Goal: Information Seeking & Learning: Learn about a topic

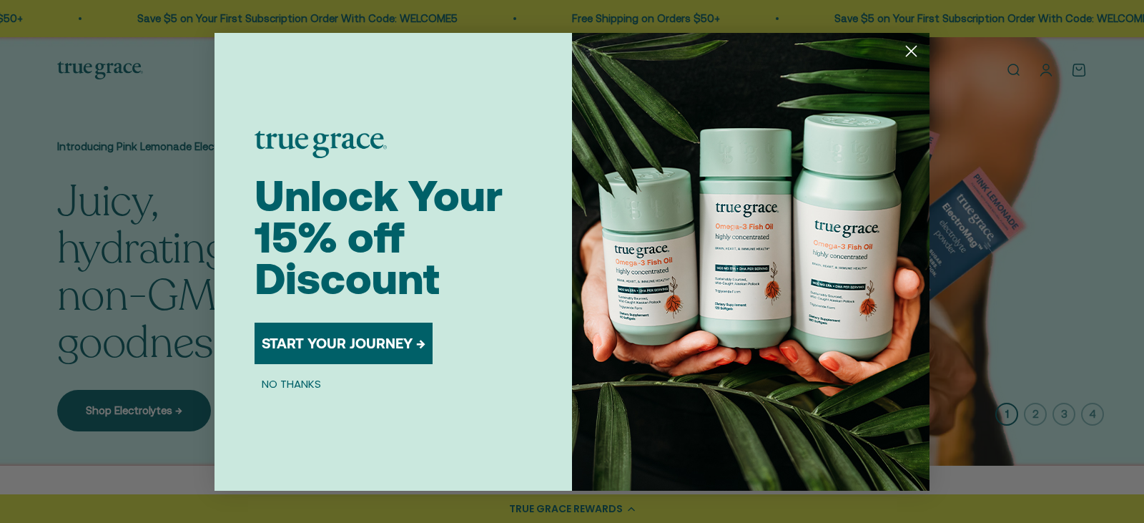
click at [921, 59] on icon "Close dialog" at bounding box center [911, 51] width 25 height 25
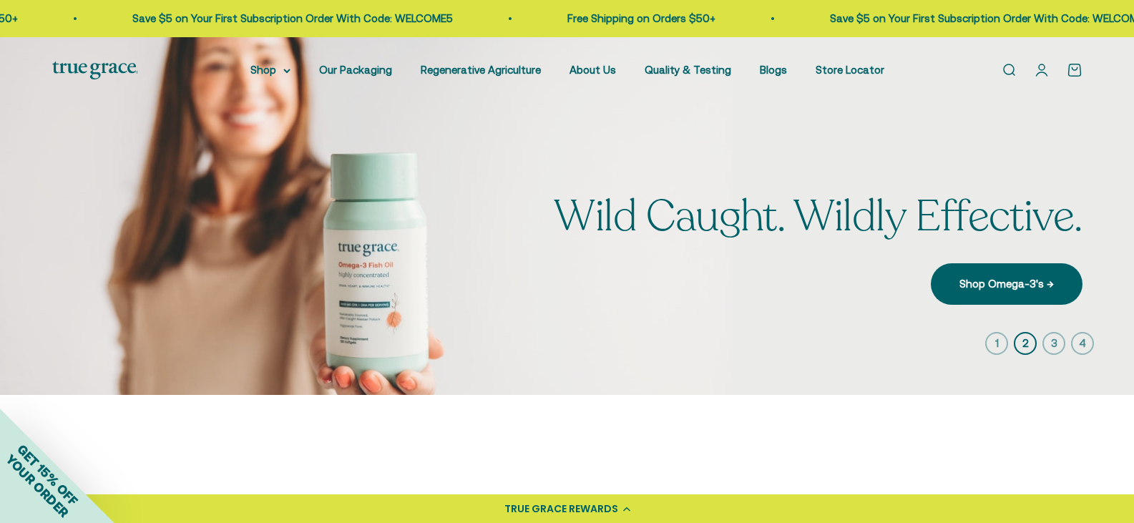
click at [1008, 76] on link "Open search" at bounding box center [1009, 70] width 16 height 16
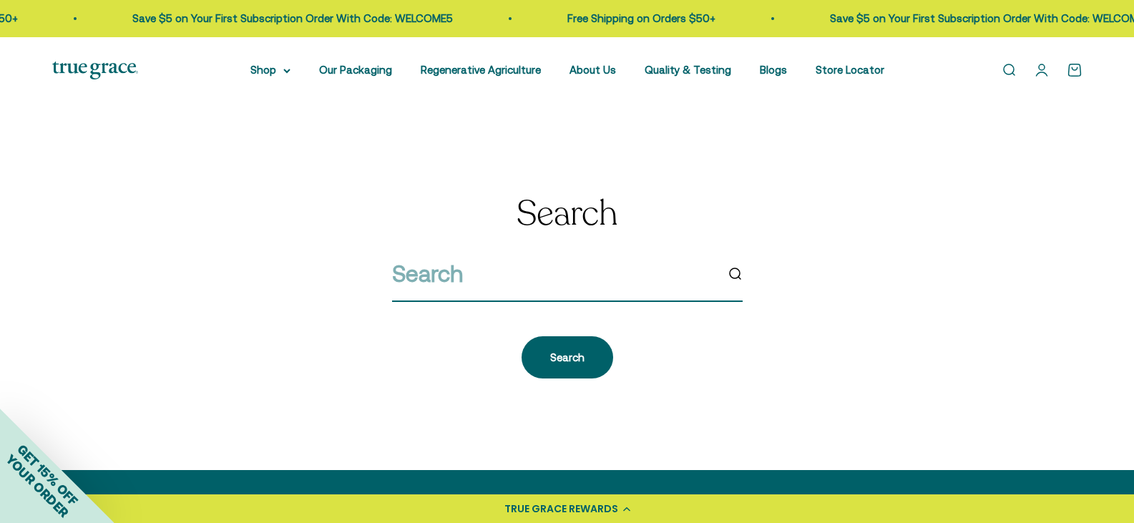
click at [688, 272] on input "search" at bounding box center [553, 273] width 323 height 36
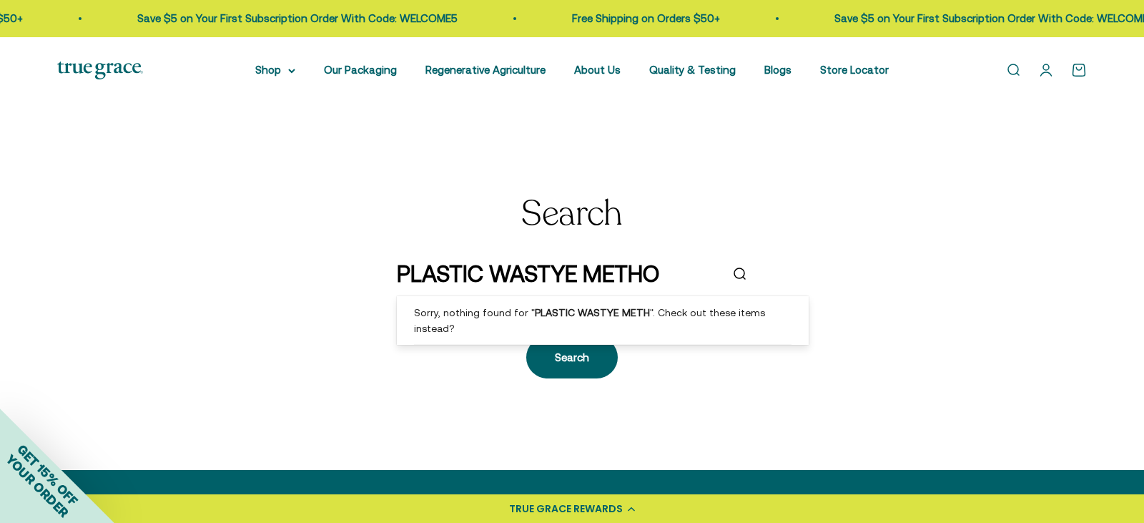
type input "PLASTIC WASTYE METHOD"
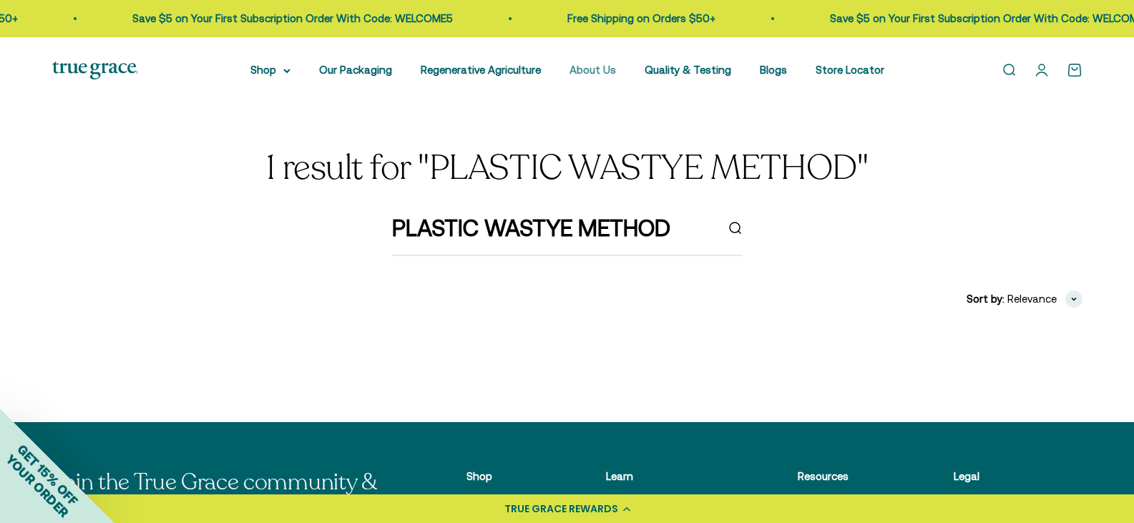
click at [577, 72] on link "About Us" at bounding box center [592, 70] width 46 height 12
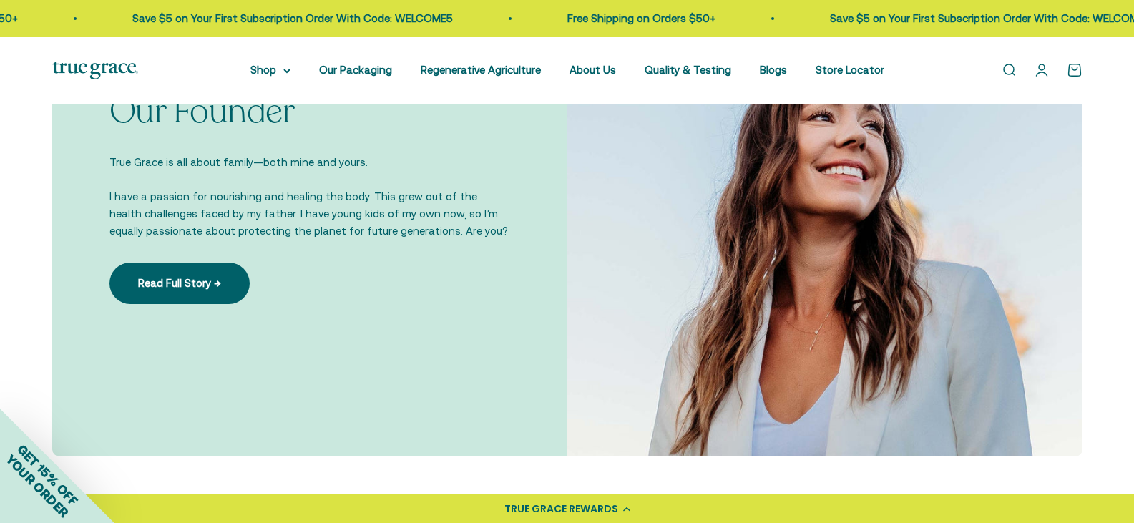
scroll to position [1073, 0]
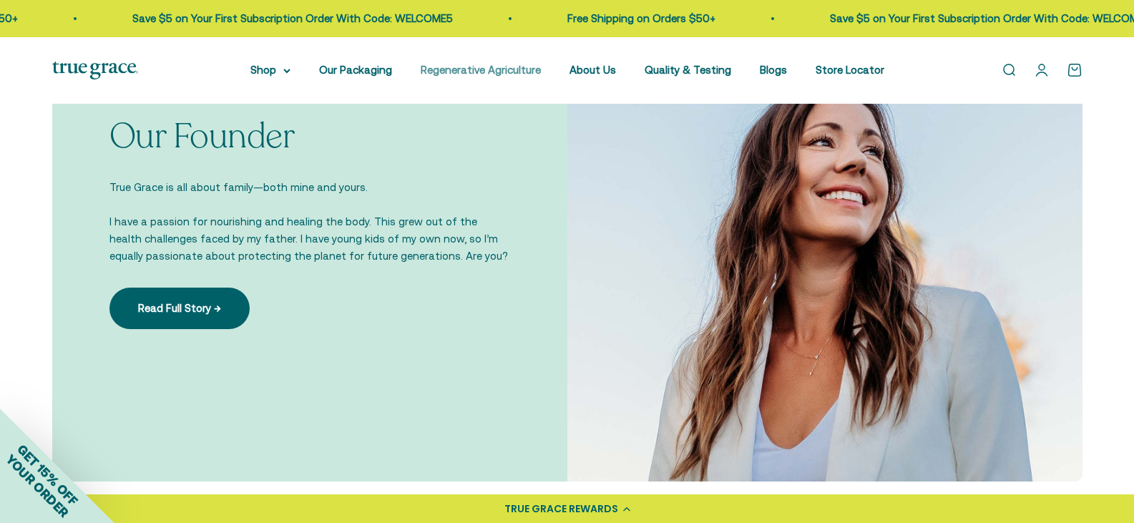
click at [476, 73] on link "Regenerative Agriculture" at bounding box center [481, 70] width 120 height 12
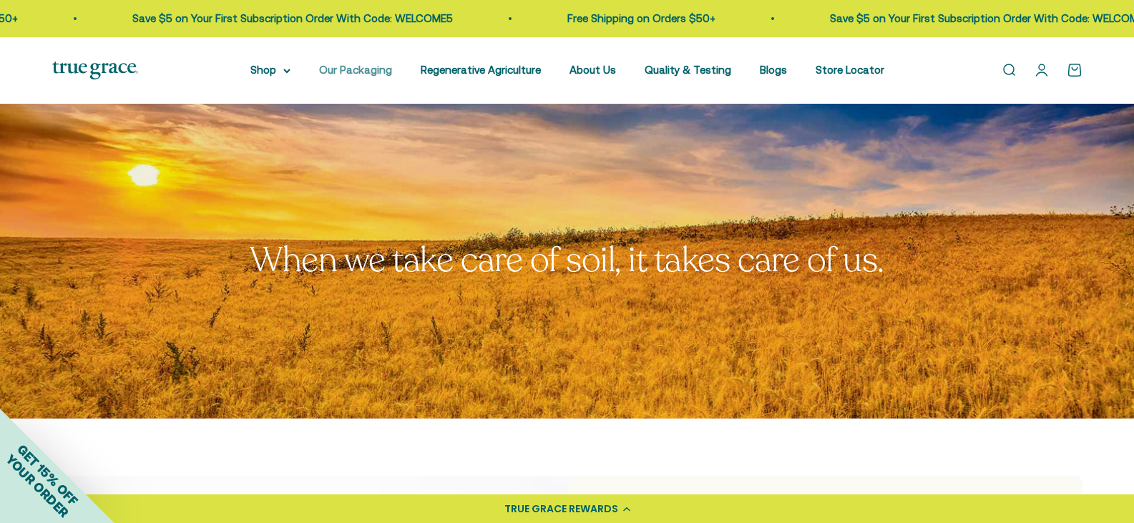
click at [386, 70] on link "Our Packaging" at bounding box center [355, 70] width 73 height 12
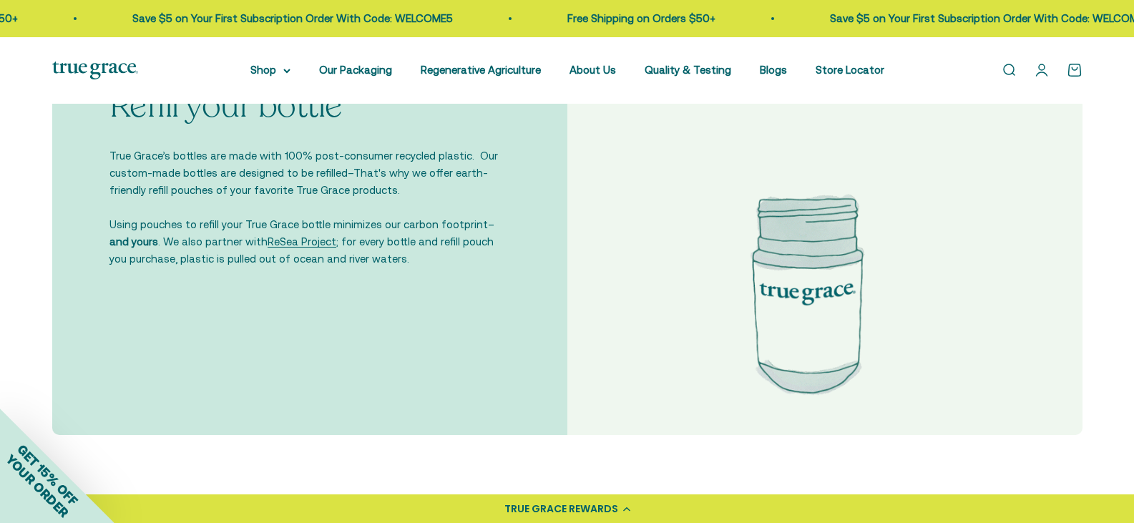
scroll to position [2861, 0]
